Goal: Task Accomplishment & Management: Complete application form

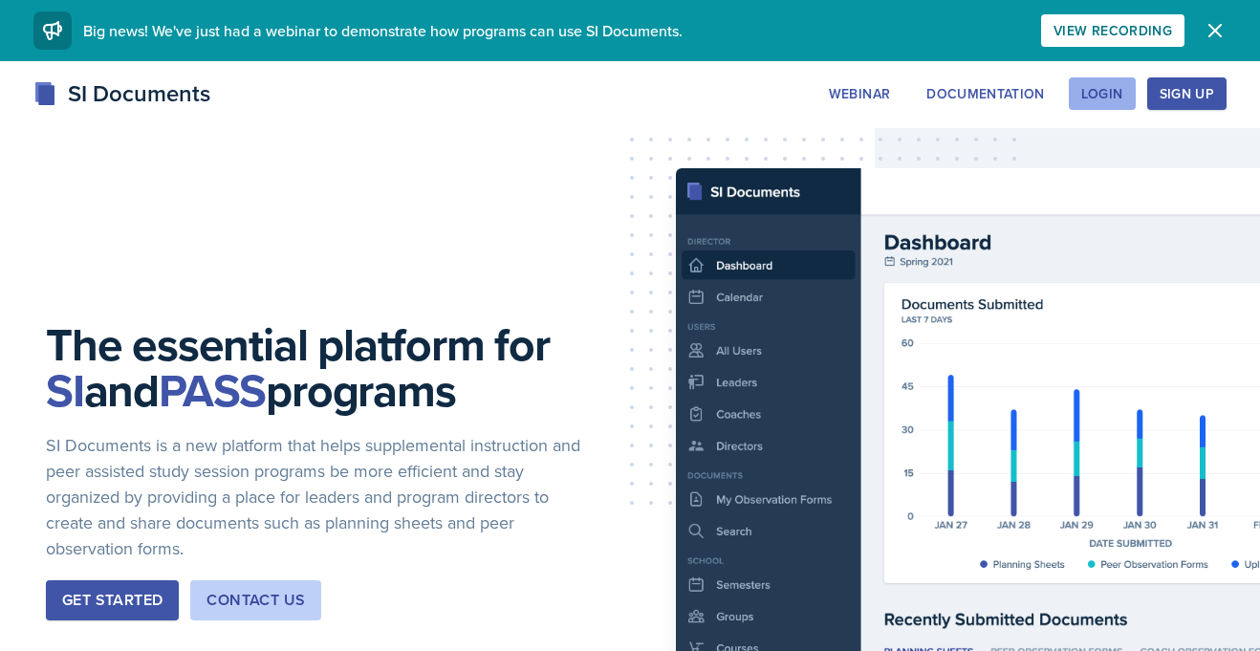
click at [1118, 88] on div "Login" at bounding box center [1102, 93] width 42 height 15
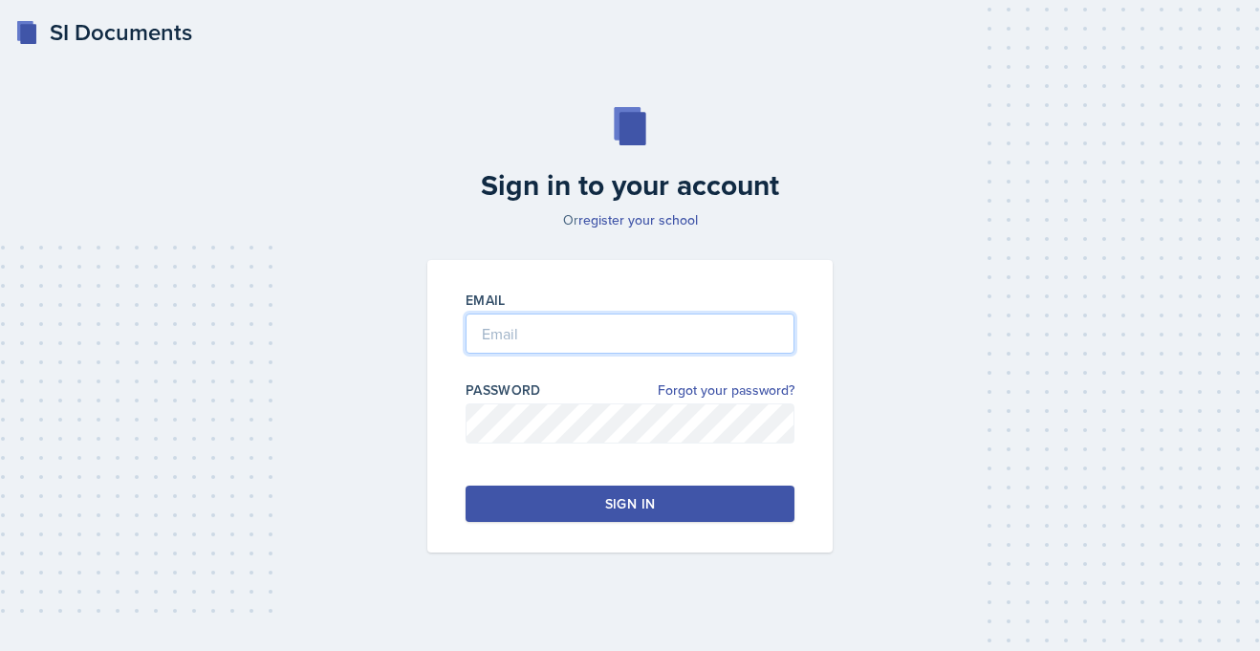
click at [473, 330] on input "email" at bounding box center [630, 334] width 329 height 40
type input "[PERSON_NAME][EMAIL_ADDRESS][PERSON_NAME][DOMAIN_NAME]"
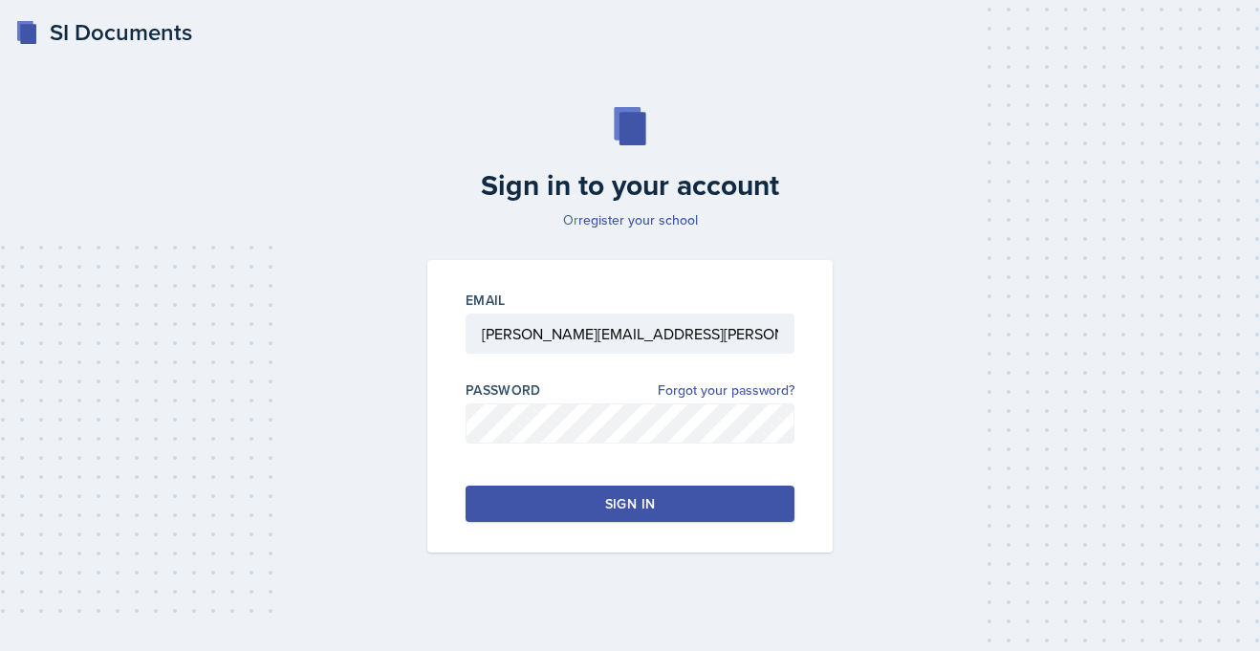
click at [582, 501] on button "Sign in" at bounding box center [630, 504] width 329 height 36
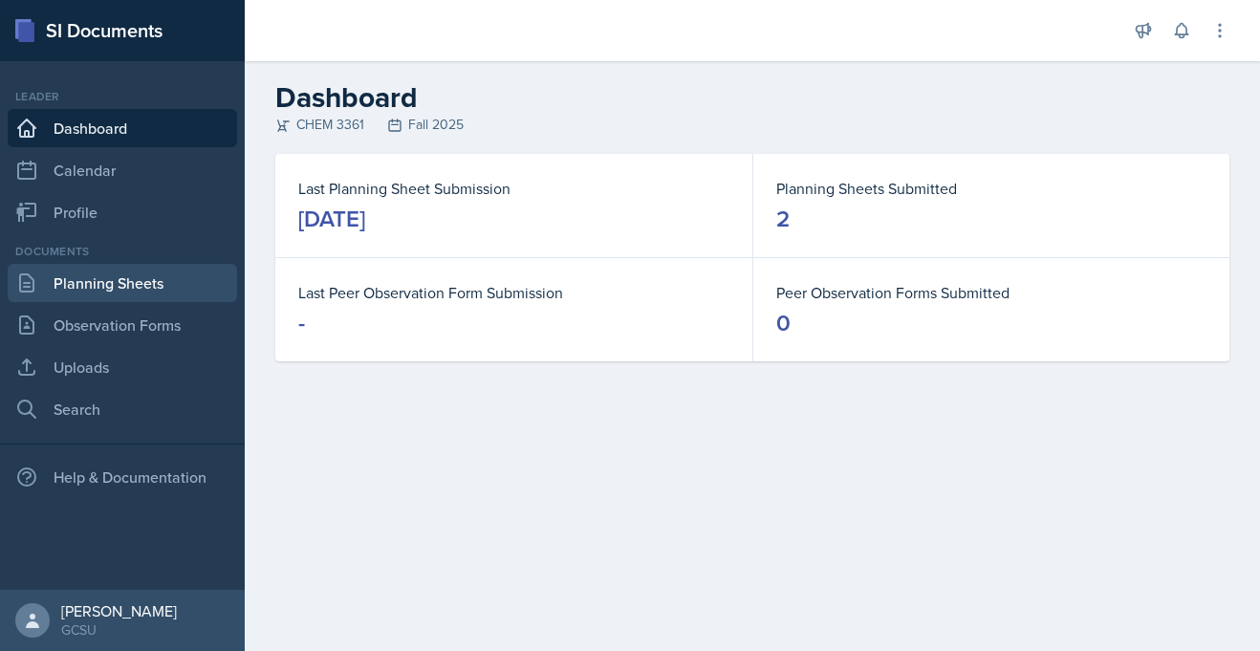
click at [78, 280] on link "Planning Sheets" at bounding box center [122, 283] width 229 height 38
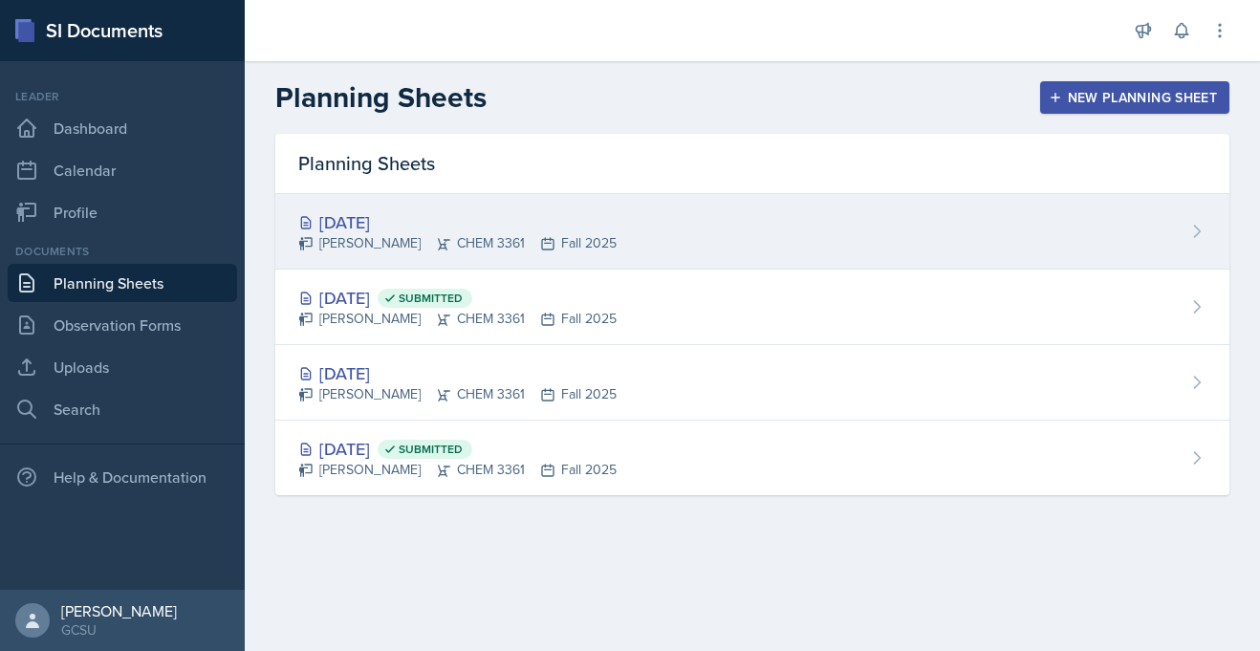
click at [544, 218] on div "[DATE]" at bounding box center [457, 222] width 318 height 26
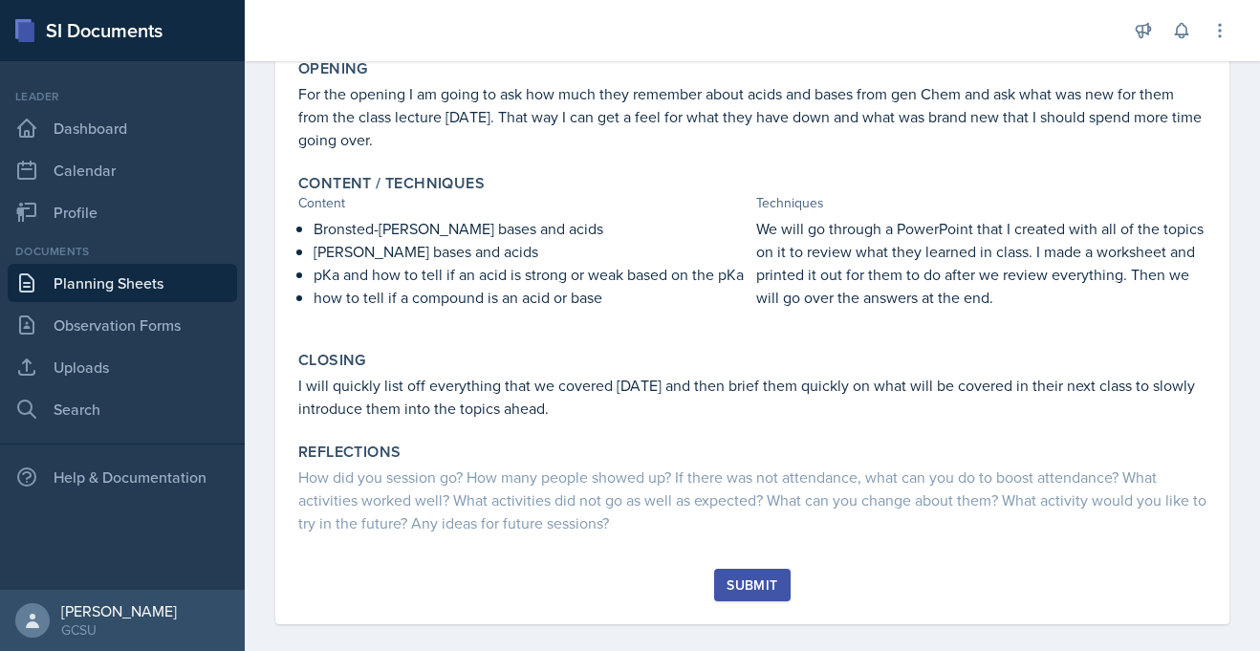
scroll to position [370, 0]
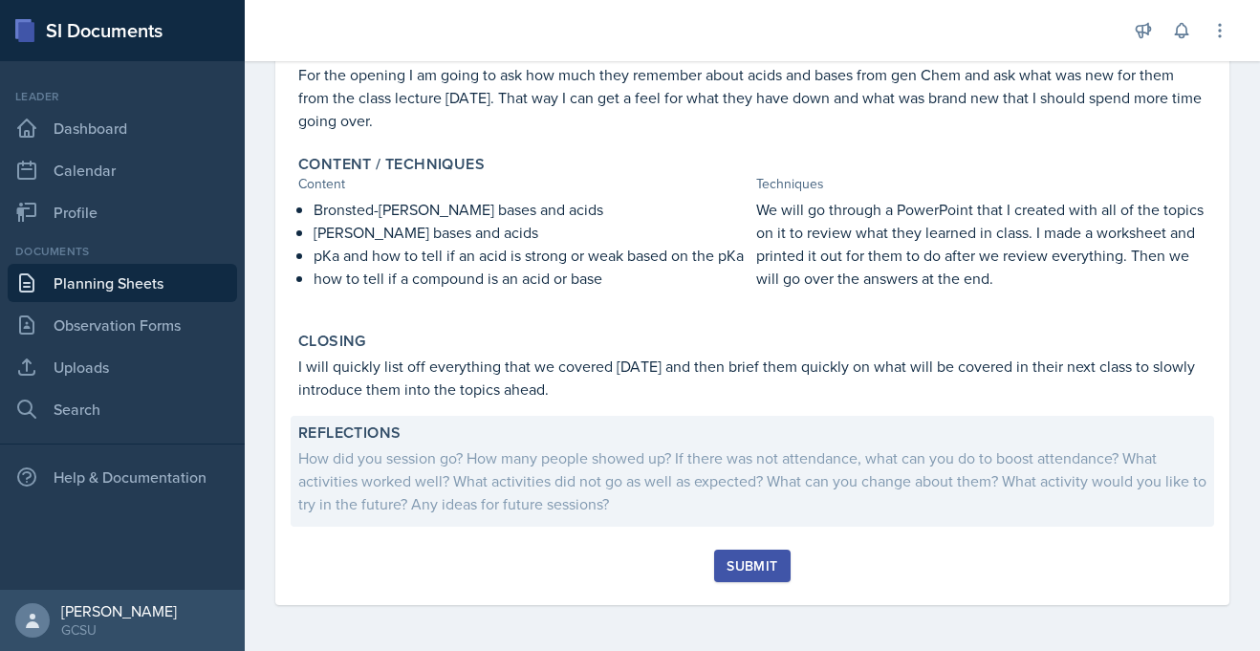
click at [519, 474] on div "How did you session go? How many people showed up? If there was not attendance,…" at bounding box center [752, 480] width 908 height 69
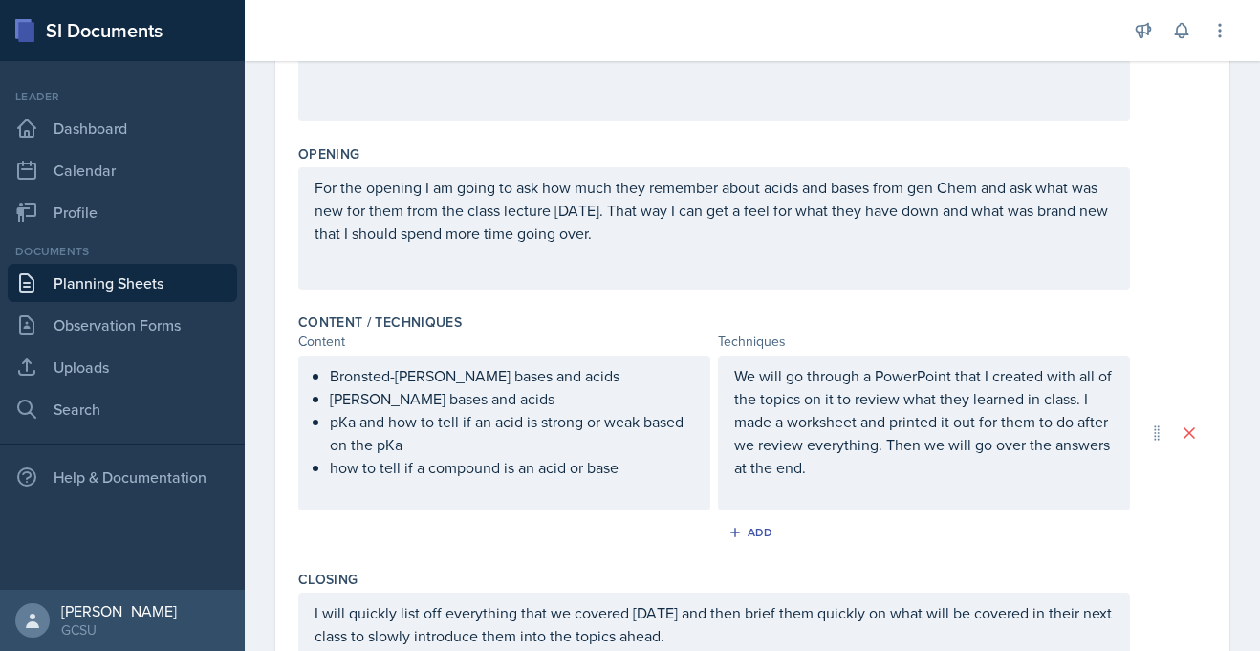
scroll to position [679, 0]
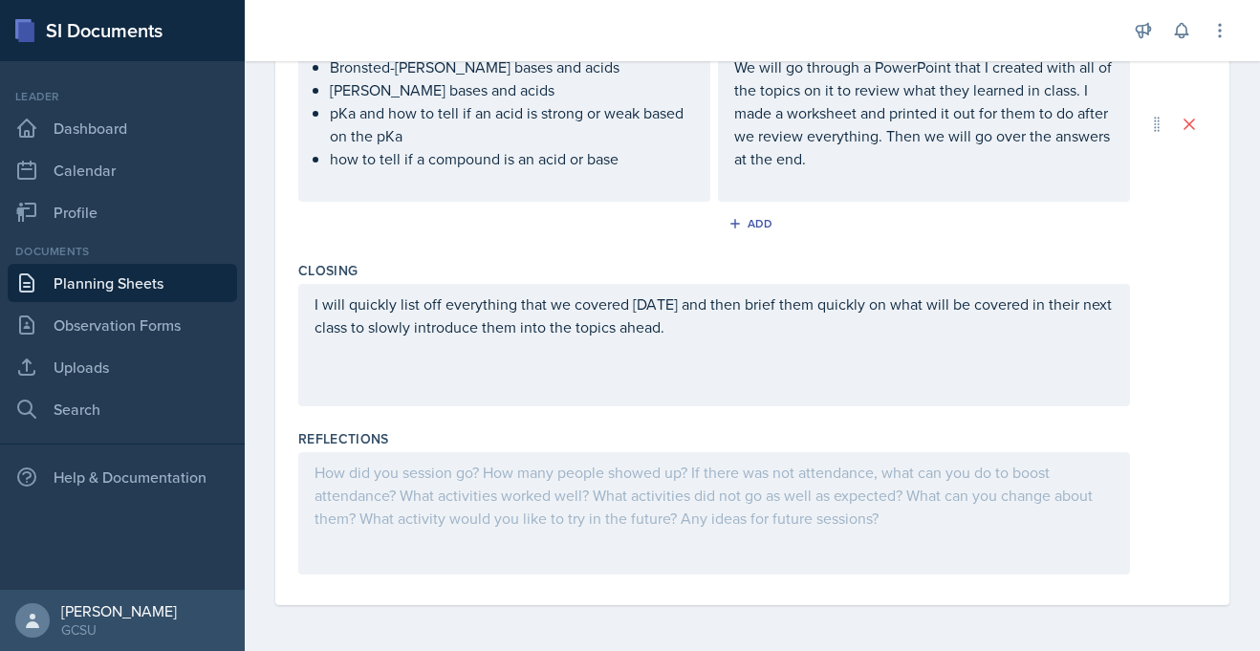
click at [367, 486] on div at bounding box center [714, 513] width 832 height 122
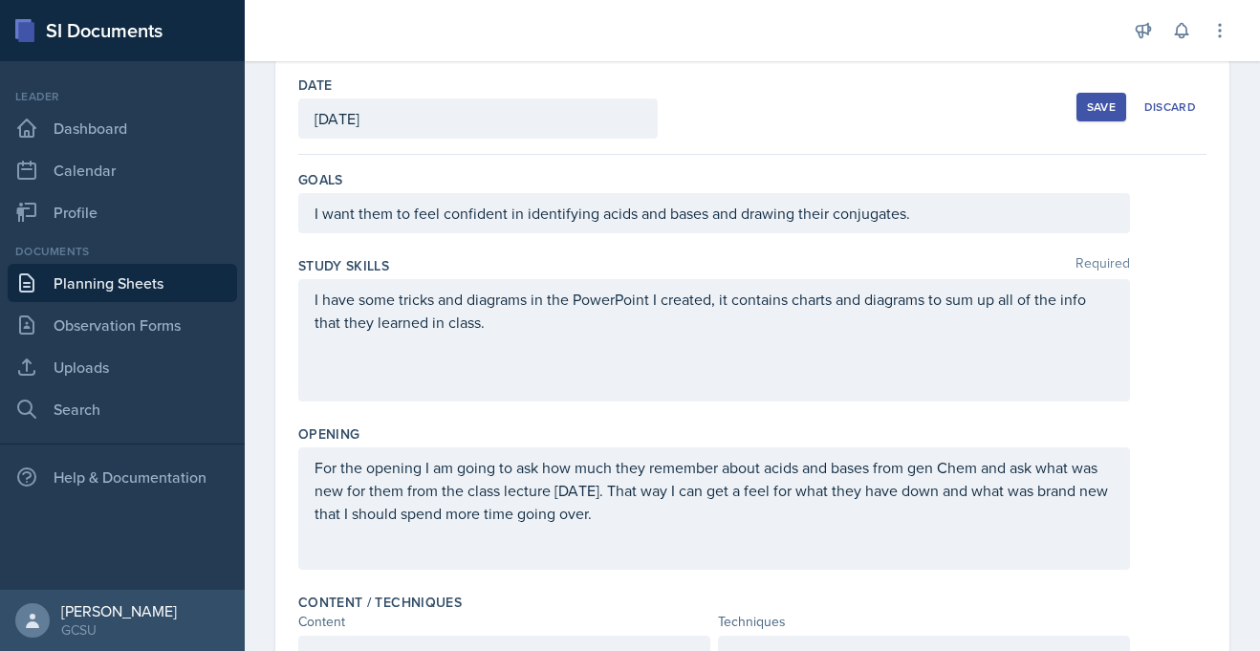
scroll to position [0, 0]
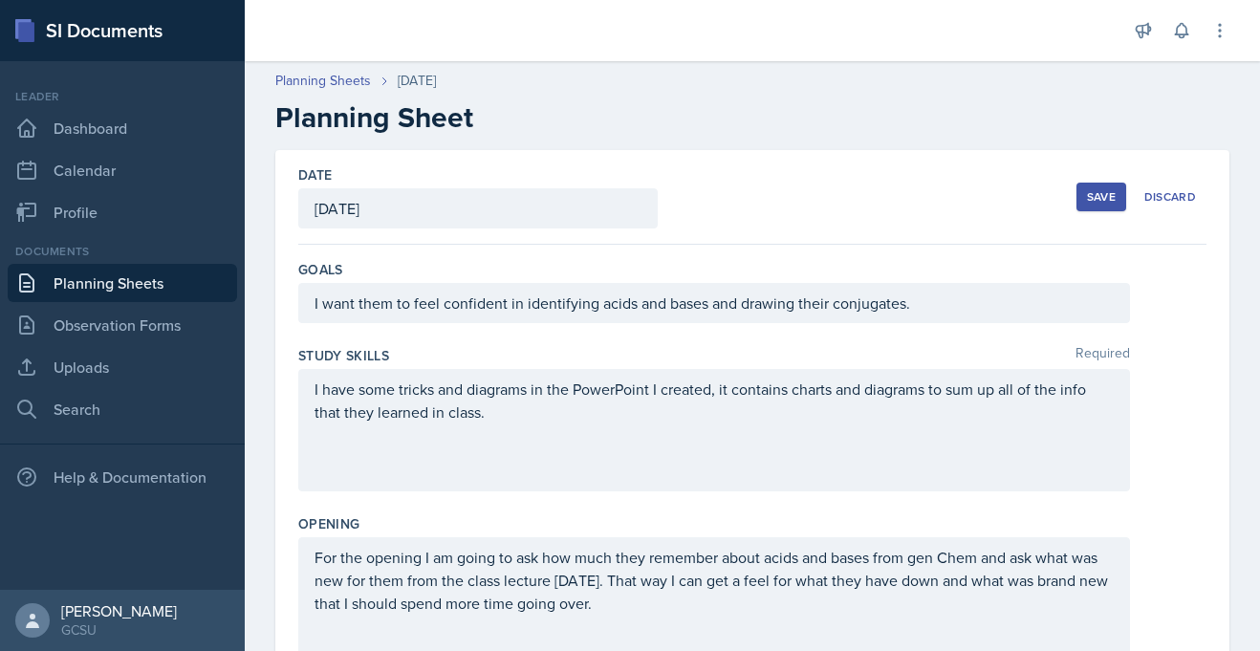
click at [1102, 206] on button "Save" at bounding box center [1101, 197] width 50 height 29
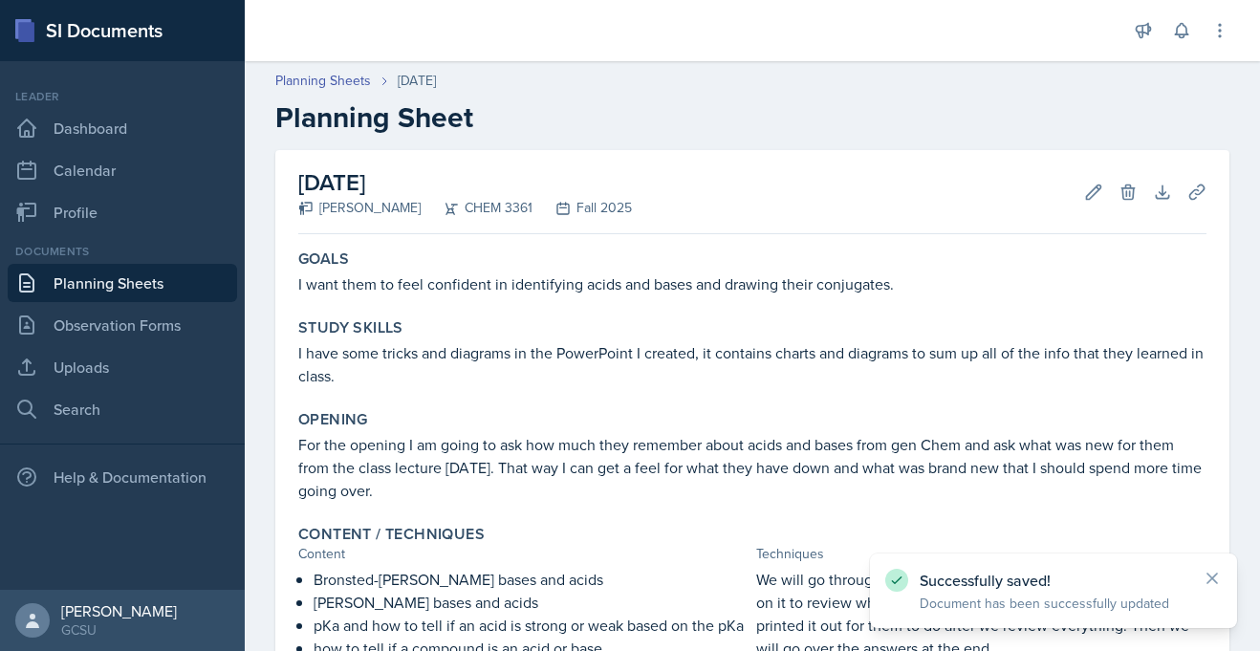
scroll to position [343, 0]
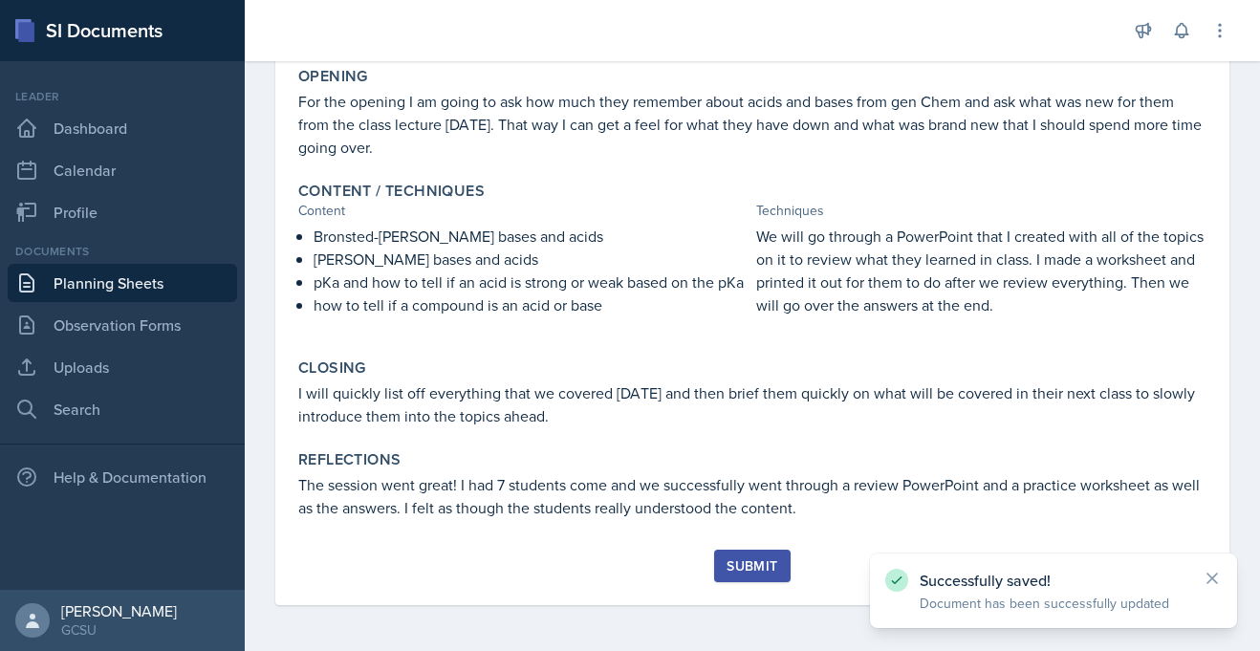
click at [762, 554] on button "Submit" at bounding box center [752, 566] width 76 height 33
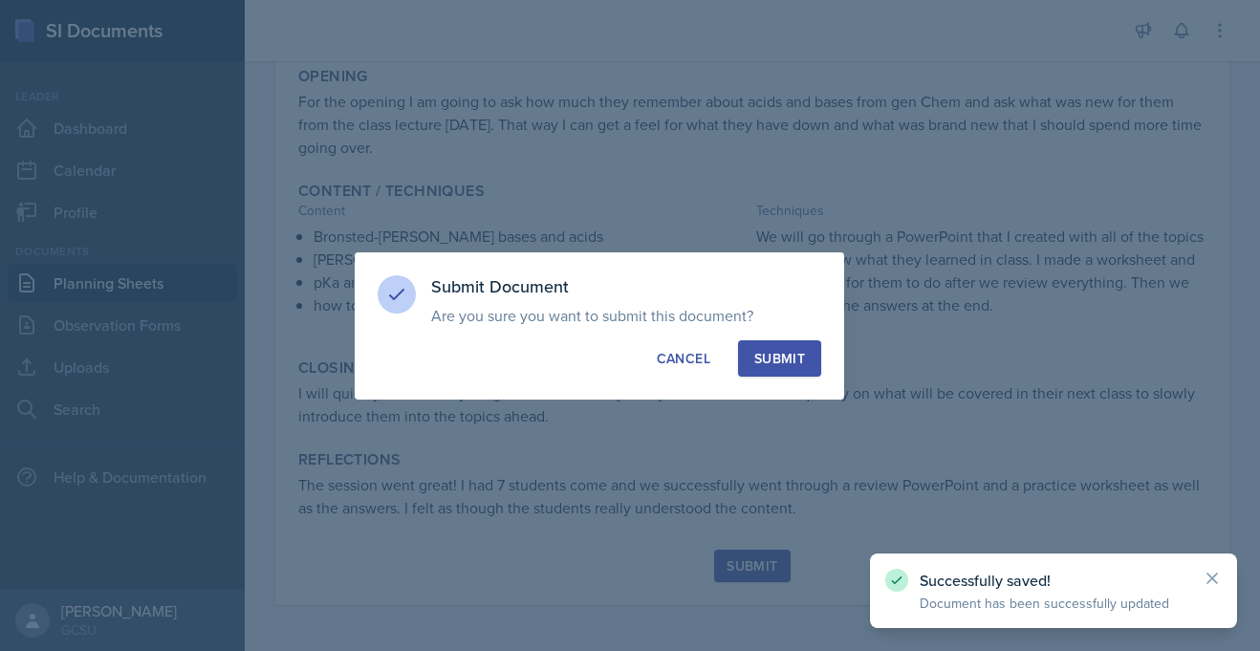
click at [797, 349] on div "Submit" at bounding box center [779, 358] width 51 height 19
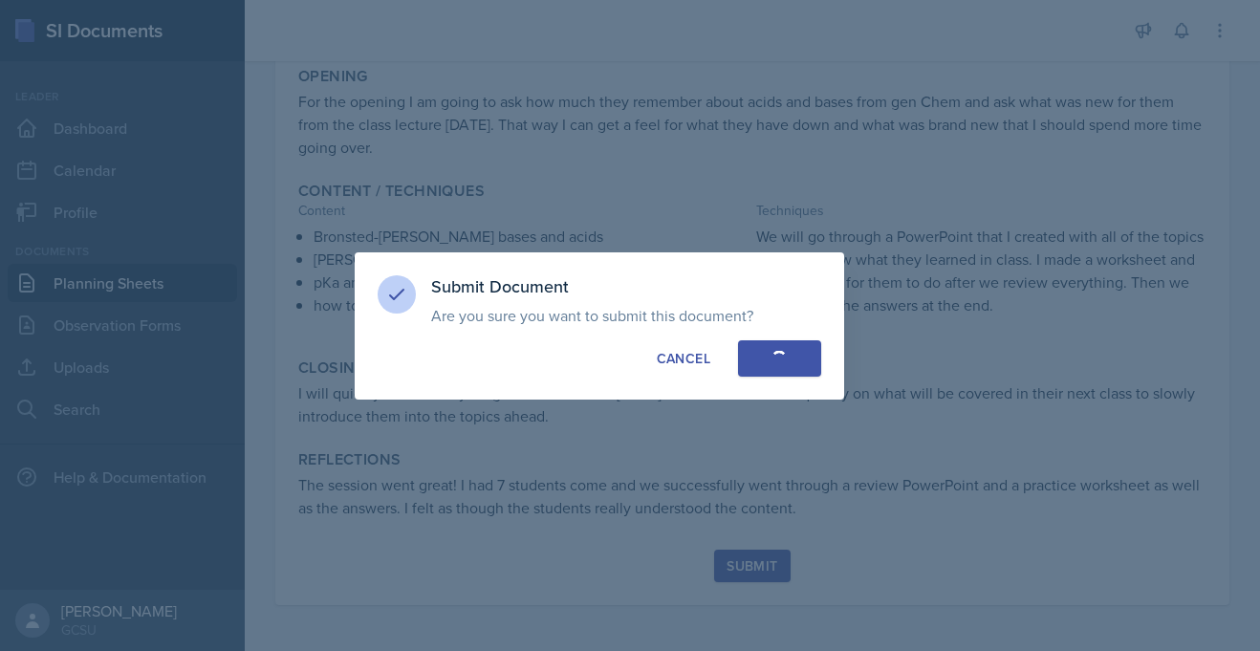
scroll to position [288, 0]
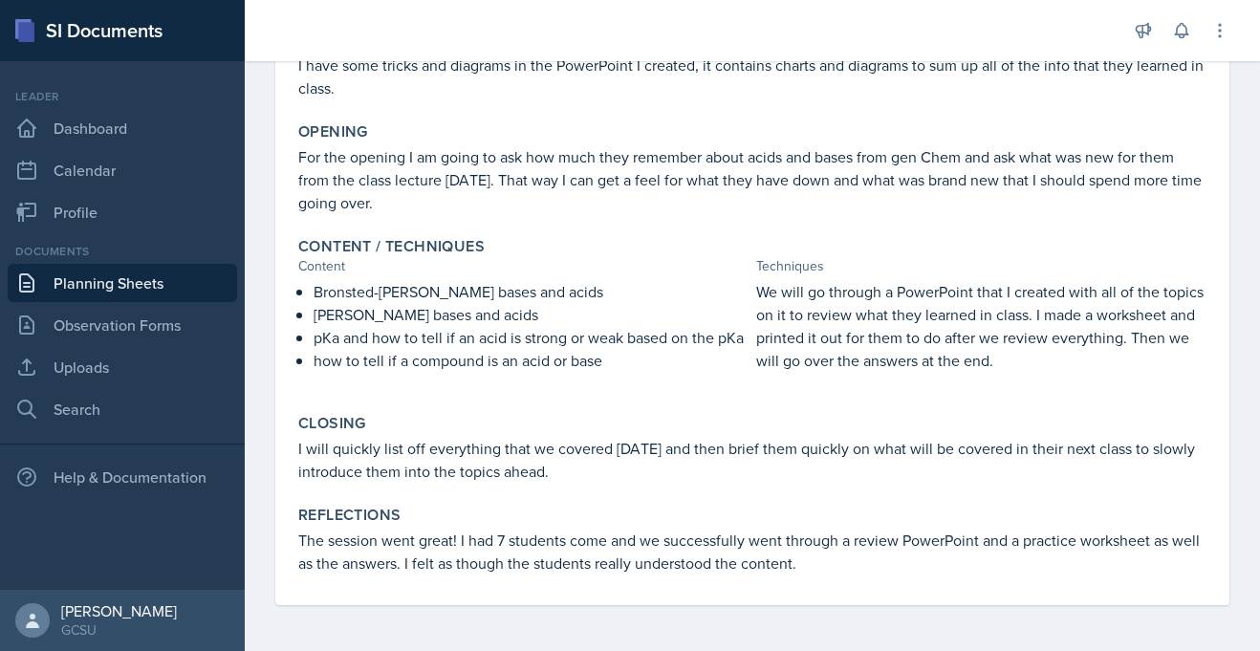
click at [797, 347] on p "We will go through a PowerPoint that I created with all of the topics on it to …" at bounding box center [981, 326] width 450 height 92
